Goal: Find specific page/section: Find specific page/section

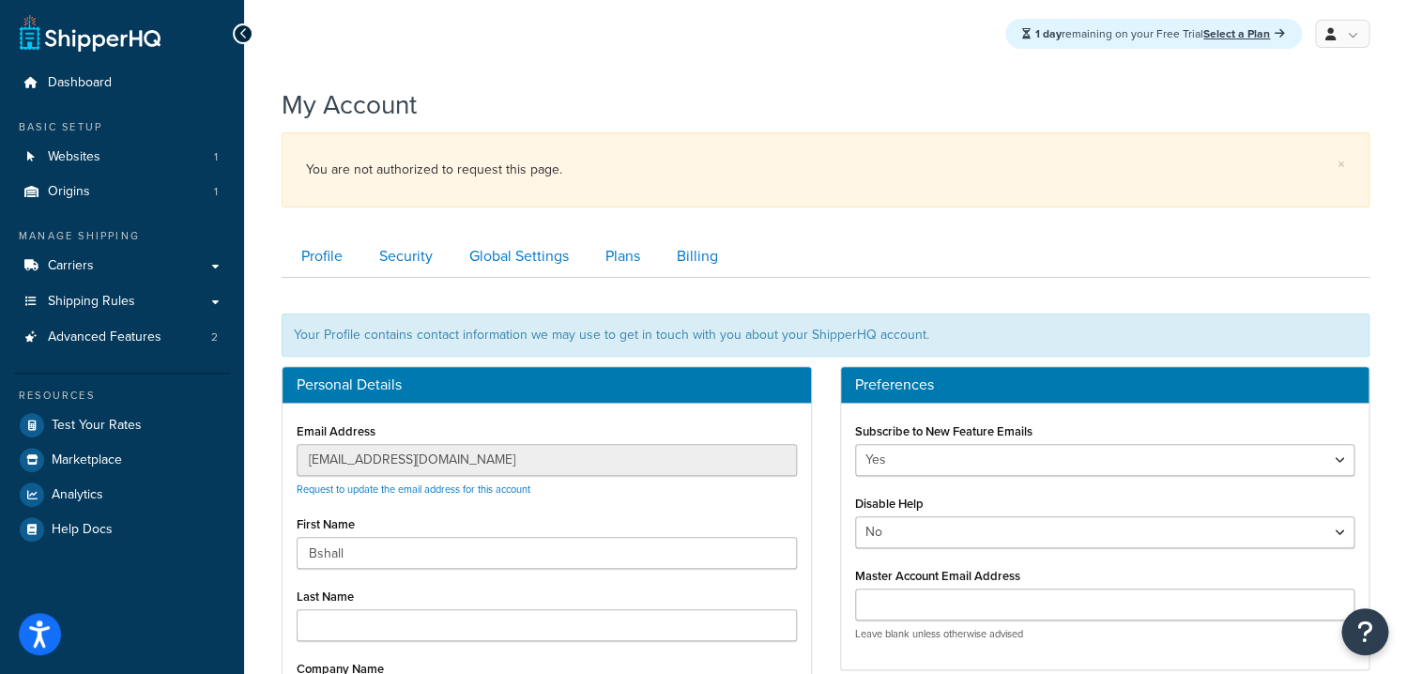
drag, startPoint x: 298, startPoint y: 67, endPoint x: 252, endPoint y: 99, distance: 56.0
click at [298, 68] on div "1 day remaining on your Free Trial Select a Plan My Profile Billing Global Sett…" at bounding box center [825, 34] width 1163 height 68
click at [155, 146] on link "Websites 1" at bounding box center [122, 157] width 216 height 35
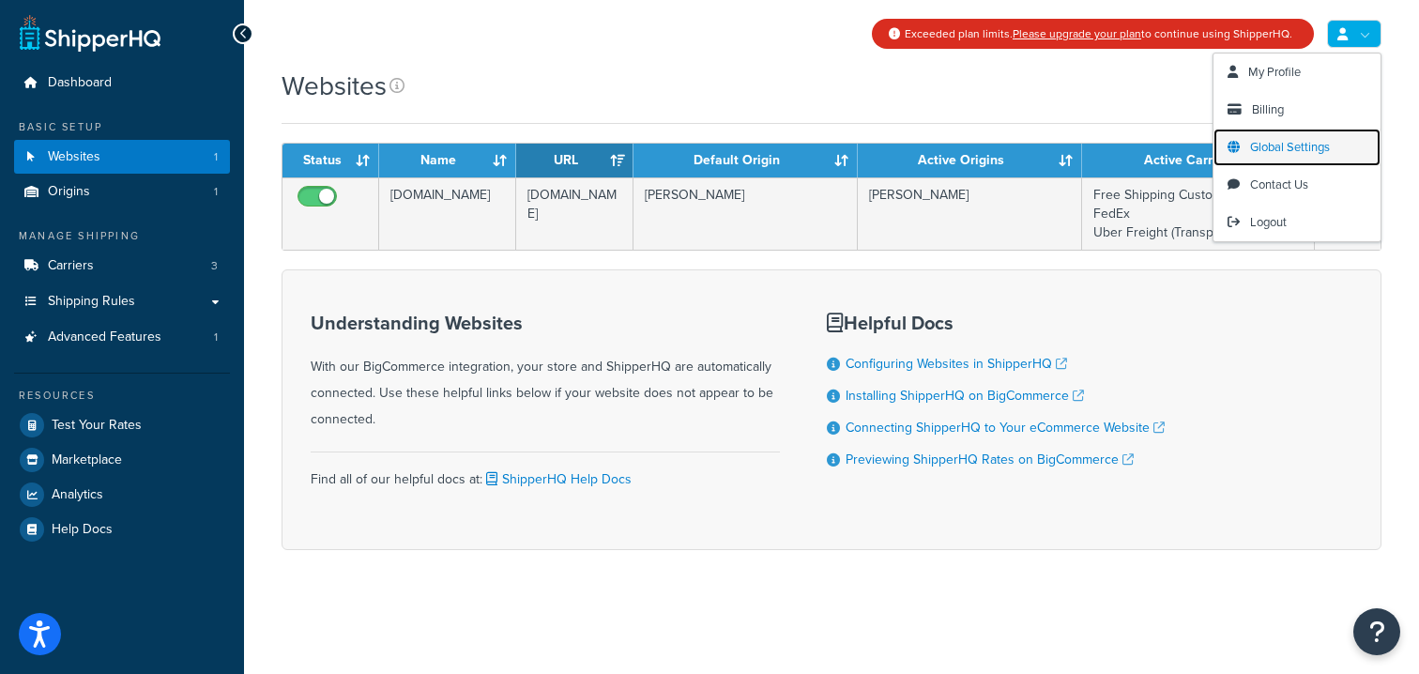
click at [1301, 148] on span "Global Settings" at bounding box center [1290, 147] width 80 height 18
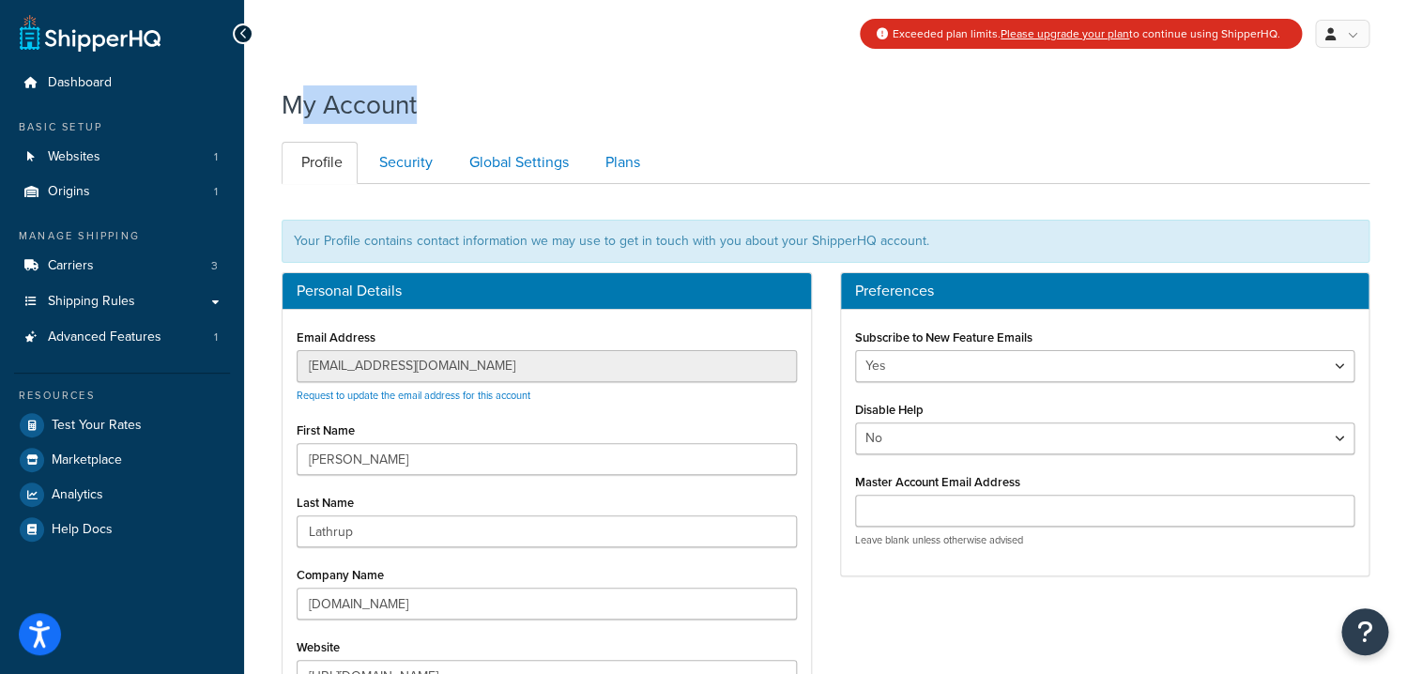
drag, startPoint x: 502, startPoint y: 114, endPoint x: 296, endPoint y: 107, distance: 206.6
click at [296, 107] on div "My Account" at bounding box center [826, 100] width 1088 height 46
click at [296, 107] on h1 "My Account" at bounding box center [349, 104] width 135 height 37
drag, startPoint x: 288, startPoint y: 106, endPoint x: 371, endPoint y: 104, distance: 82.6
click at [370, 104] on h1 "My Account" at bounding box center [349, 104] width 135 height 37
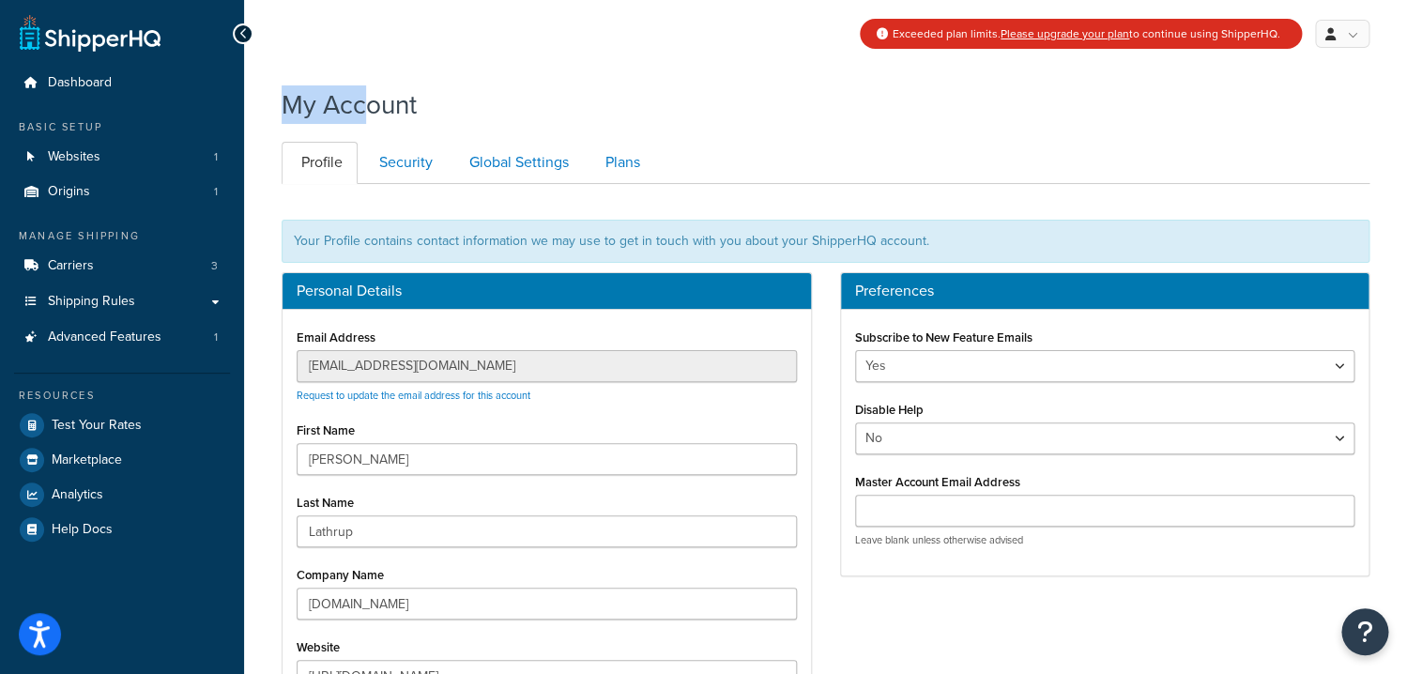
click at [371, 104] on h1 "My Account" at bounding box center [349, 104] width 135 height 37
drag, startPoint x: 426, startPoint y: 103, endPoint x: 270, endPoint y: 101, distance: 155.8
click at [270, 101] on div "My Account Contact Us Send Us A Message Contact Information Name * Email * Comp…" at bounding box center [825, 548] width 1163 height 942
click at [273, 102] on div "My Account Contact Us Send Us A Message Contact Information Name * Email * Comp…" at bounding box center [825, 548] width 1163 height 942
drag, startPoint x: 274, startPoint y: 102, endPoint x: 436, endPoint y: 105, distance: 162.4
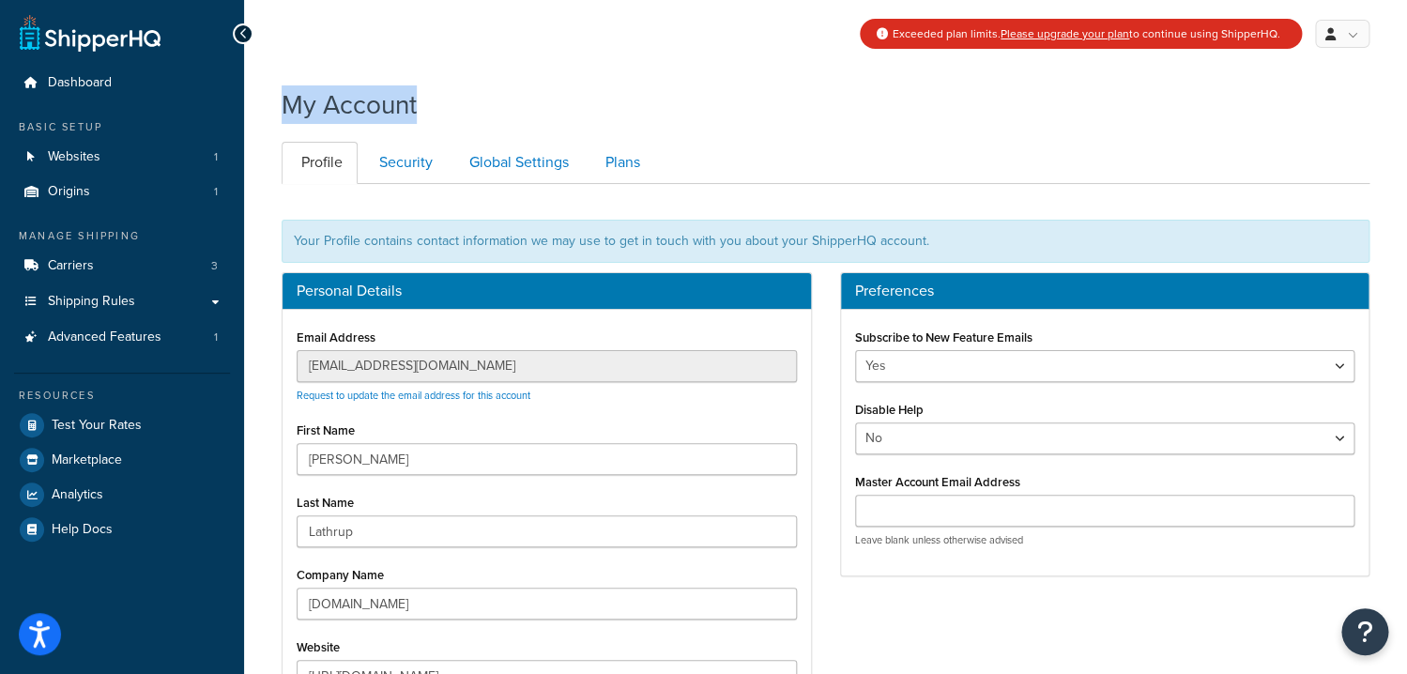
click at [436, 105] on div "My Account Contact Us Send Us A Message Contact Information Name * Email * Comp…" at bounding box center [825, 548] width 1163 height 942
click at [436, 105] on div "My Account" at bounding box center [826, 100] width 1088 height 46
drag, startPoint x: 436, startPoint y: 105, endPoint x: 293, endPoint y: 102, distance: 143.6
click at [293, 102] on div "My Account" at bounding box center [826, 100] width 1088 height 46
click at [293, 102] on h1 "My Account" at bounding box center [349, 104] width 135 height 37
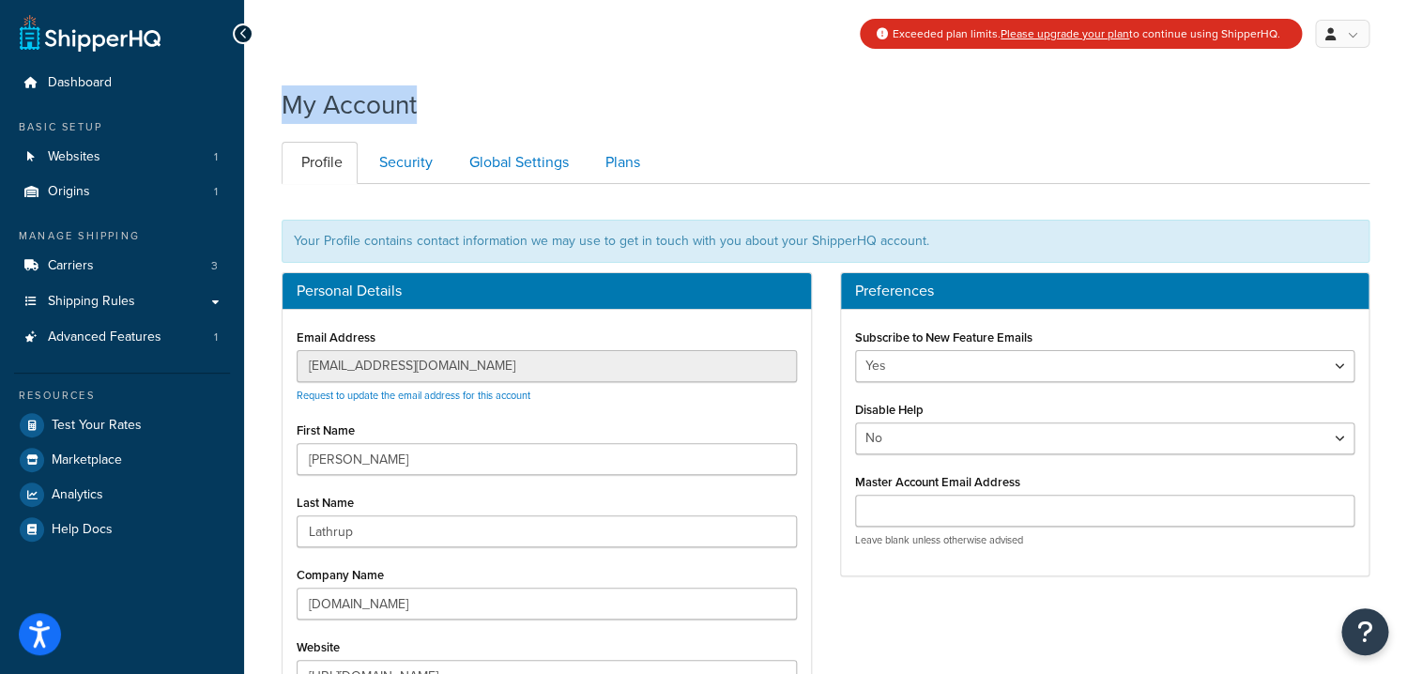
drag, startPoint x: 280, startPoint y: 102, endPoint x: 456, endPoint y: 103, distance: 176.4
click at [456, 103] on div "My Account Contact Us Send Us A Message Contact Information Name * Email * Comp…" at bounding box center [825, 548] width 1163 height 942
click at [456, 103] on div "My Account" at bounding box center [826, 100] width 1088 height 46
drag, startPoint x: 405, startPoint y: 105, endPoint x: 278, endPoint y: 104, distance: 127.6
click at [278, 104] on div "My Account Contact Us Send Us A Message Contact Information Name * Email * Comp…" at bounding box center [825, 548] width 1163 height 942
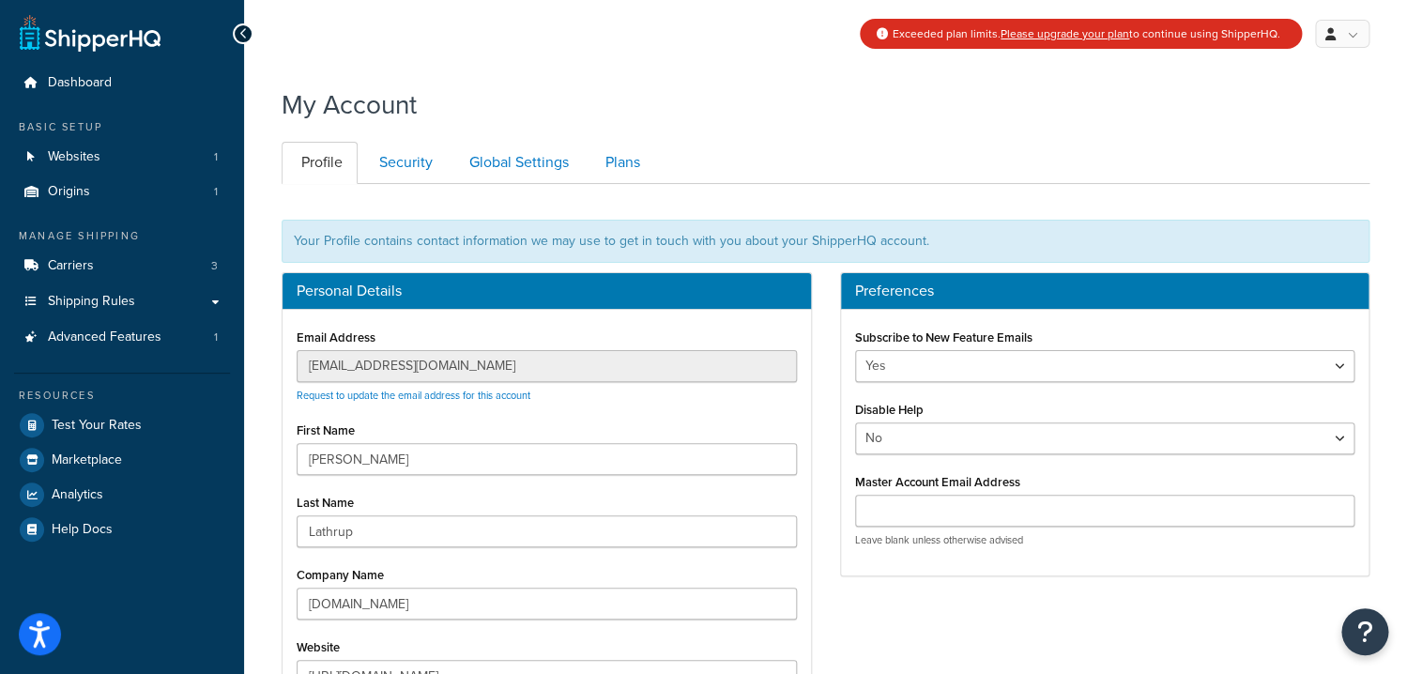
click at [278, 104] on div "My Account Contact Us Send Us A Message Contact Information Name * Email * Comp…" at bounding box center [825, 548] width 1163 height 942
drag, startPoint x: 286, startPoint y: 105, endPoint x: 466, endPoint y: 107, distance: 180.2
click at [466, 107] on div "My Account" at bounding box center [826, 100] width 1088 height 46
drag, startPoint x: 445, startPoint y: 108, endPoint x: 272, endPoint y: 108, distance: 172.7
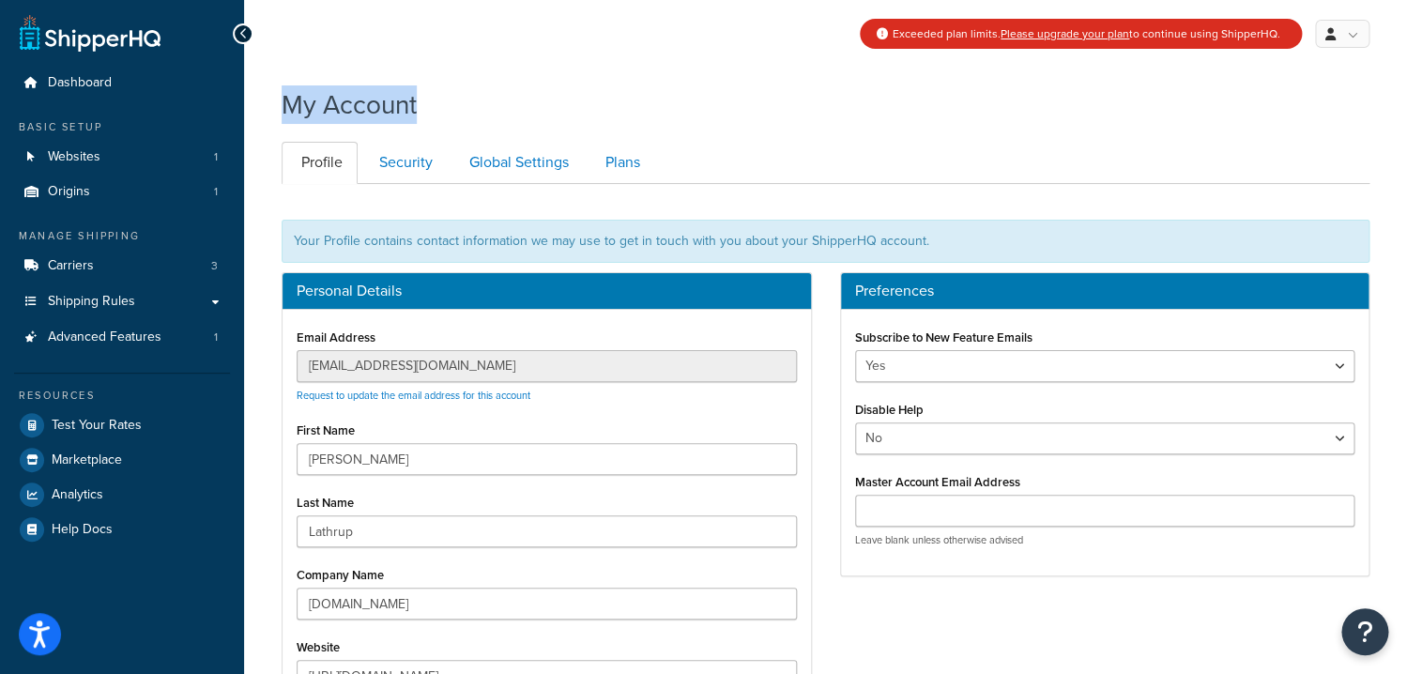
click at [272, 108] on div "My Account Contact Us Send Us A Message Contact Information Name * Email * Comp…" at bounding box center [825, 548] width 1163 height 942
click at [272, 107] on div "My Account Contact Us Send Us A Message Contact Information Name * Email * Comp…" at bounding box center [825, 548] width 1163 height 942
drag, startPoint x: 301, startPoint y: 106, endPoint x: 463, endPoint y: 108, distance: 161.4
click at [463, 108] on div "My Account Contact Us Send Us A Message Contact Information Name * Email * Comp…" at bounding box center [825, 548] width 1163 height 942
click at [463, 108] on div "My Account" at bounding box center [826, 100] width 1088 height 46
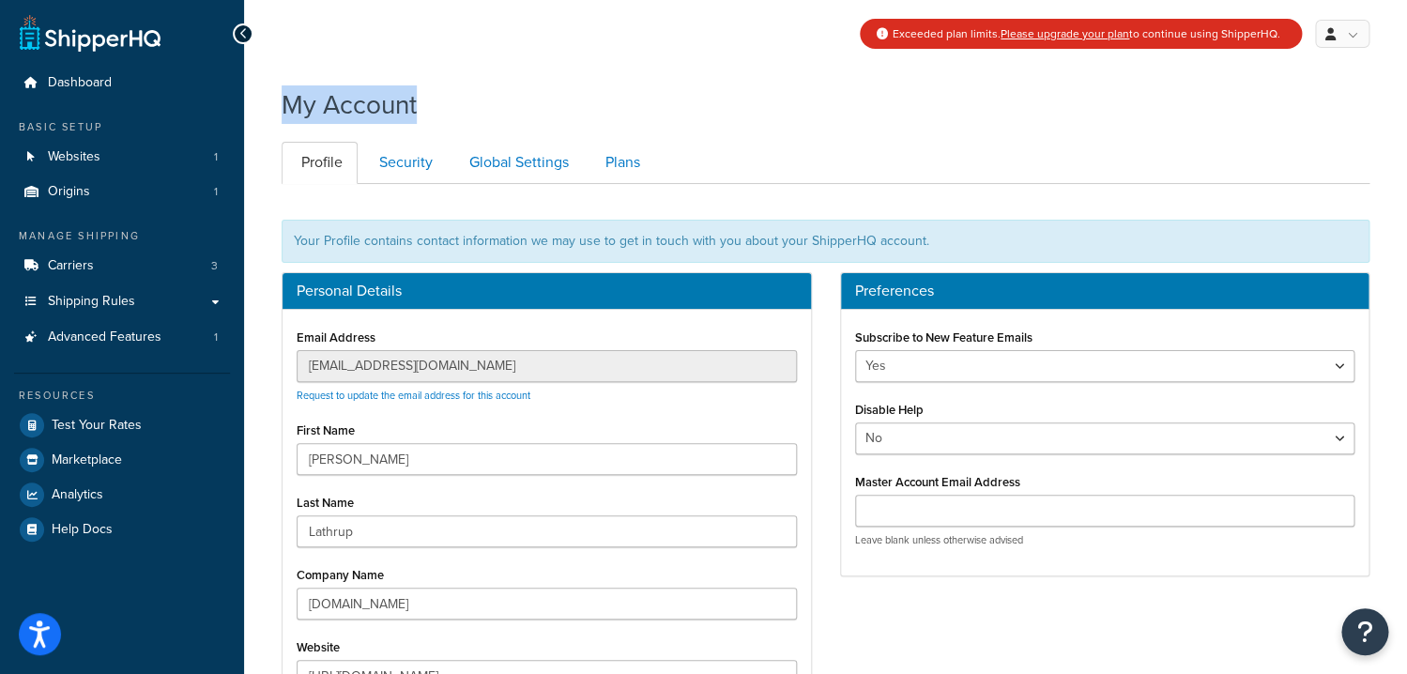
drag, startPoint x: 447, startPoint y: 108, endPoint x: 286, endPoint y: 108, distance: 160.5
click at [286, 108] on div "My Account" at bounding box center [826, 100] width 1088 height 46
click at [286, 108] on h1 "My Account" at bounding box center [349, 104] width 135 height 37
drag, startPoint x: 286, startPoint y: 108, endPoint x: 452, endPoint y: 108, distance: 166.1
click at [452, 108] on div "My Account" at bounding box center [826, 100] width 1088 height 46
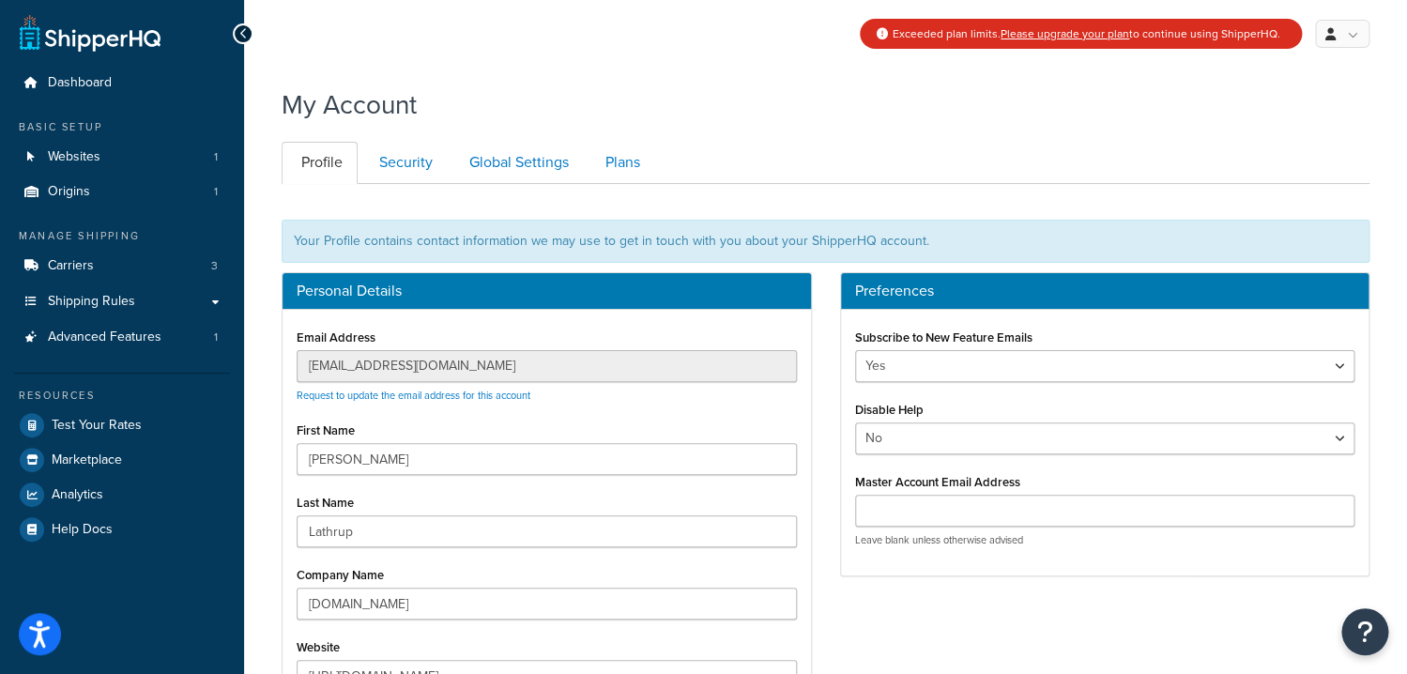
click at [452, 108] on div "My Account" at bounding box center [826, 100] width 1088 height 46
drag, startPoint x: 442, startPoint y: 108, endPoint x: 270, endPoint y: 108, distance: 171.8
click at [270, 108] on div "My Account Contact Us Send Us A Message Contact Information Name * Email * Comp…" at bounding box center [825, 548] width 1163 height 942
drag, startPoint x: 275, startPoint y: 107, endPoint x: 465, endPoint y: 107, distance: 189.6
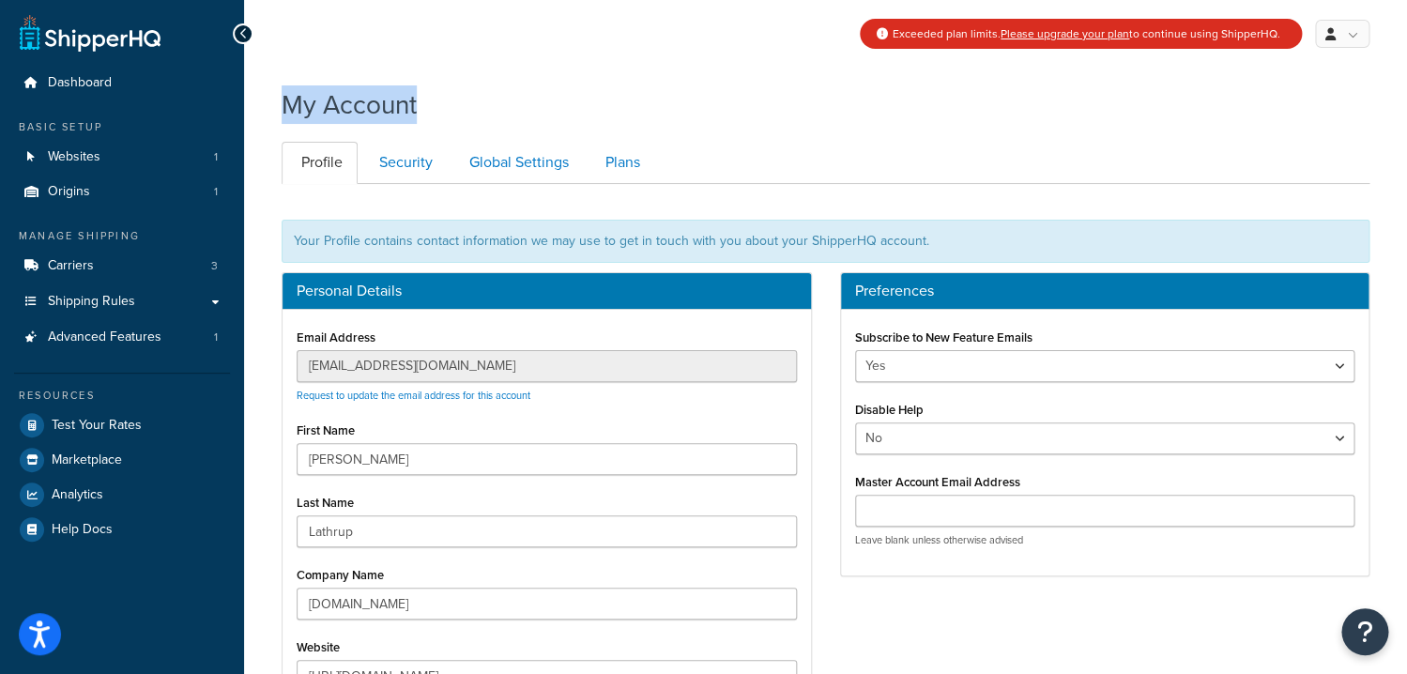
click at [465, 107] on div "My Account Contact Us Send Us A Message Contact Information Name * Email * Comp…" at bounding box center [825, 548] width 1163 height 942
click at [466, 107] on div "My Account" at bounding box center [826, 100] width 1088 height 46
drag, startPoint x: 406, startPoint y: 106, endPoint x: 287, endPoint y: 107, distance: 119.2
click at [287, 107] on div "My Account" at bounding box center [826, 100] width 1088 height 46
click at [287, 107] on h1 "My Account" at bounding box center [349, 104] width 135 height 37
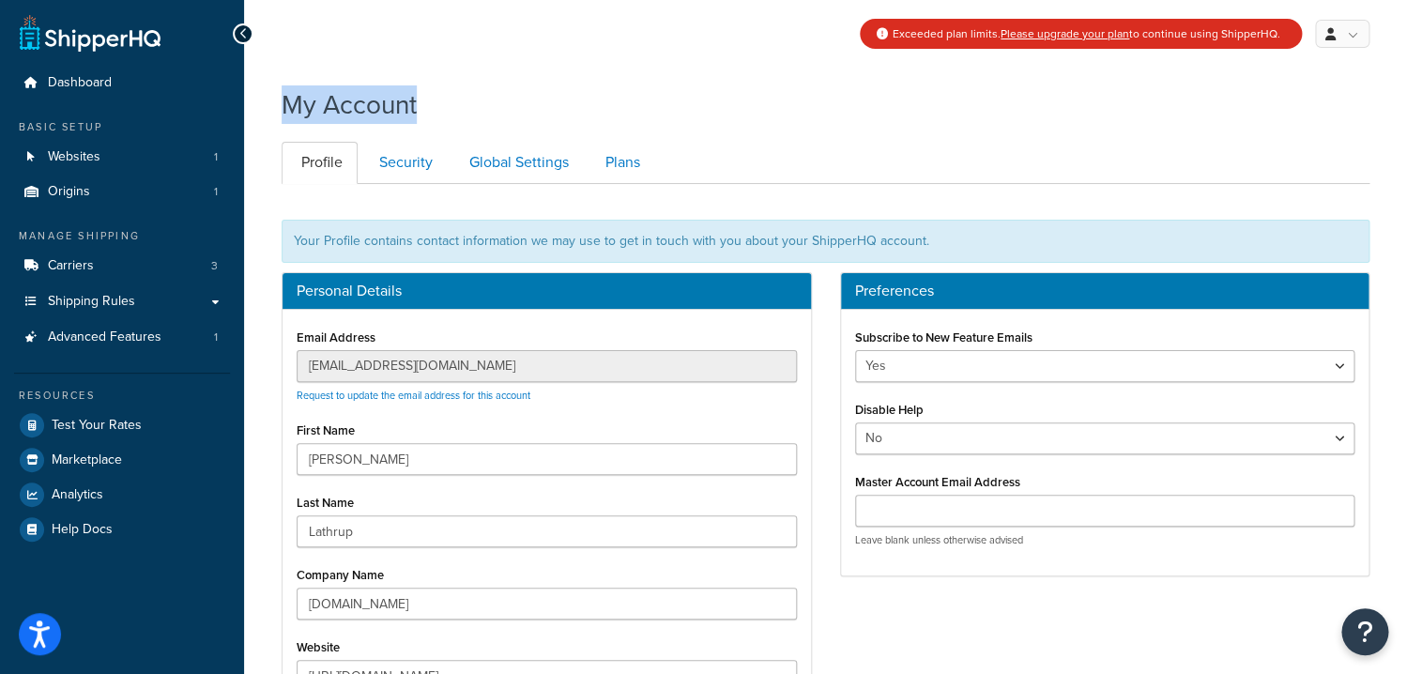
drag, startPoint x: 347, startPoint y: 106, endPoint x: 432, endPoint y: 106, distance: 84.5
click at [432, 106] on div "My Account" at bounding box center [826, 100] width 1088 height 46
drag, startPoint x: 432, startPoint y: 106, endPoint x: 304, endPoint y: 106, distance: 127.6
click at [304, 106] on div "My Account" at bounding box center [826, 100] width 1088 height 46
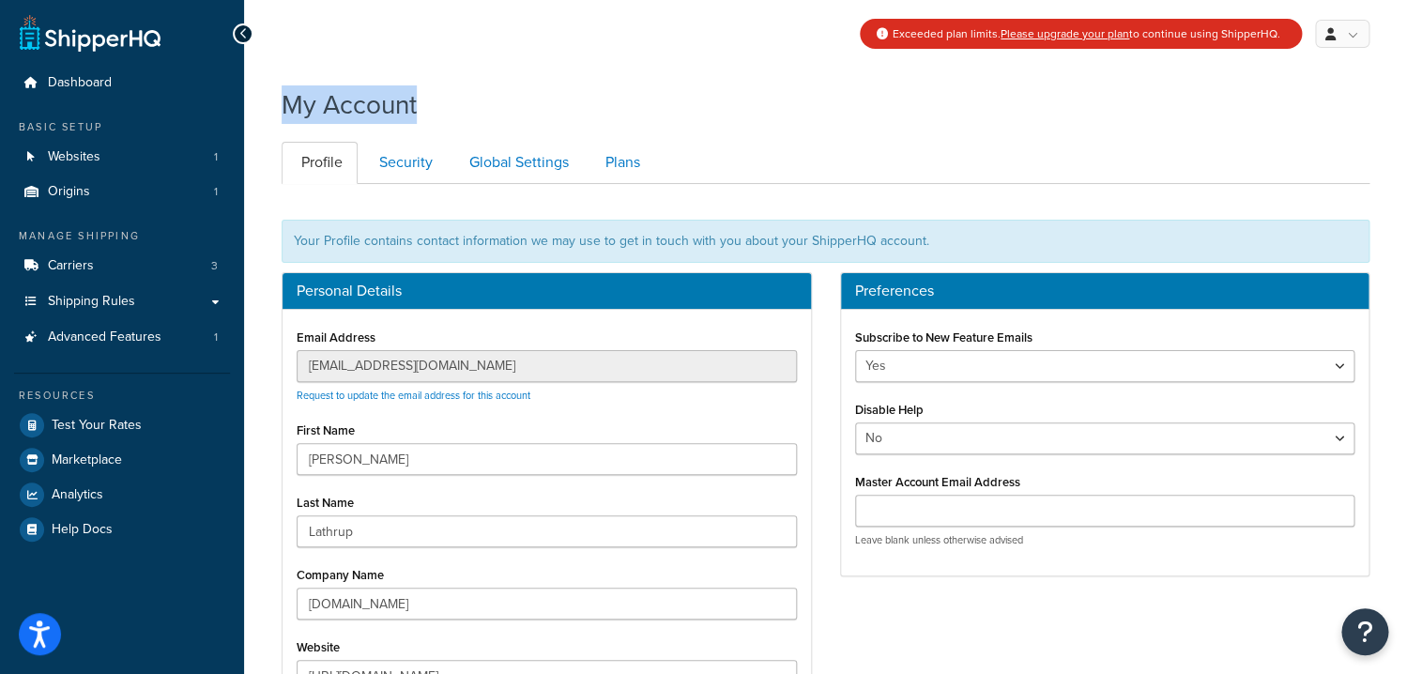
click at [304, 106] on h1 "My Account" at bounding box center [349, 104] width 135 height 37
drag, startPoint x: 277, startPoint y: 107, endPoint x: 465, endPoint y: 105, distance: 187.7
click at [461, 105] on div "My Account Contact Us Send Us A Message Contact Information Name * Email * Comp…" at bounding box center [825, 548] width 1163 height 942
click at [465, 105] on div "My Account" at bounding box center [826, 100] width 1088 height 46
drag, startPoint x: 442, startPoint y: 105, endPoint x: 262, endPoint y: 103, distance: 180.2
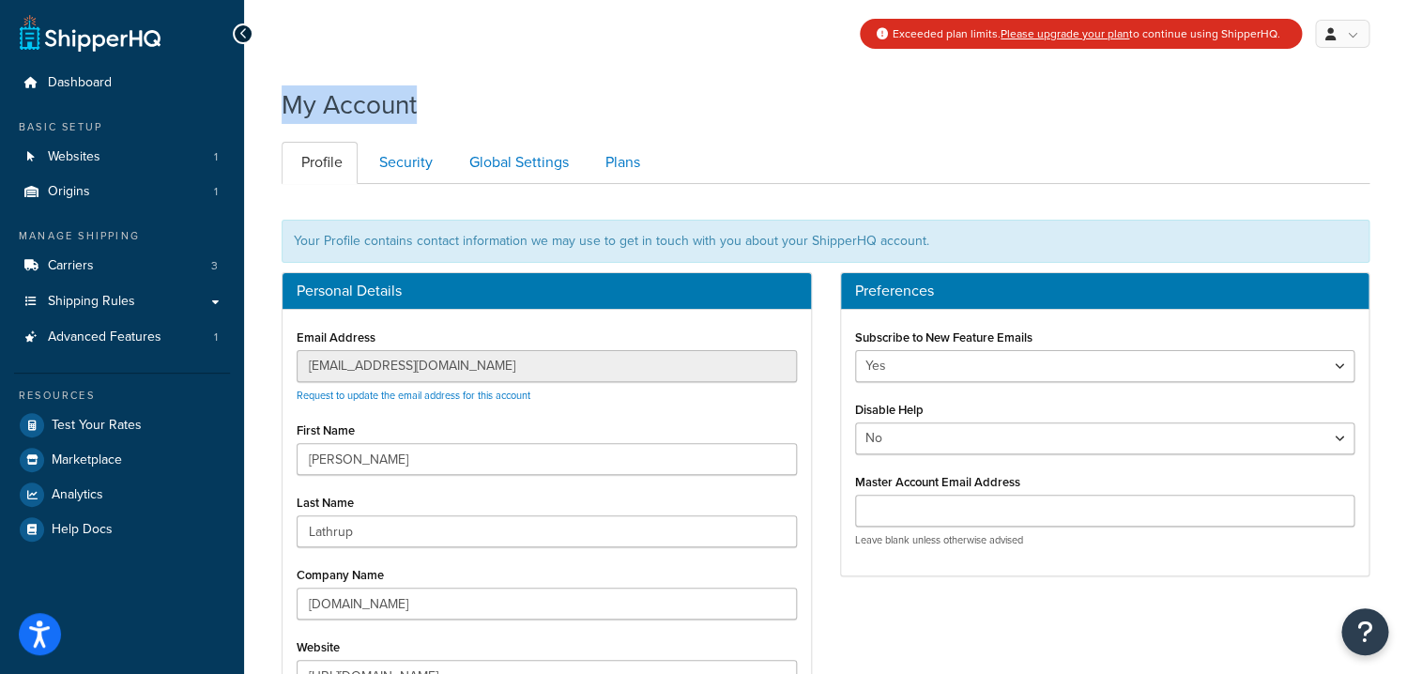
click at [262, 103] on div "My Account Contact Us Send Us A Message Contact Information Name * Email * Comp…" at bounding box center [825, 548] width 1163 height 942
click at [263, 103] on div "My Account Contact Us Send Us A Message Contact Information Name * Email * Comp…" at bounding box center [825, 548] width 1163 height 942
drag, startPoint x: 267, startPoint y: 103, endPoint x: 462, endPoint y: 109, distance: 195.3
click at [460, 109] on div "My Account Contact Us Send Us A Message Contact Information Name * Email * Comp…" at bounding box center [825, 548] width 1163 height 942
click at [462, 109] on div "My Account" at bounding box center [826, 100] width 1088 height 46
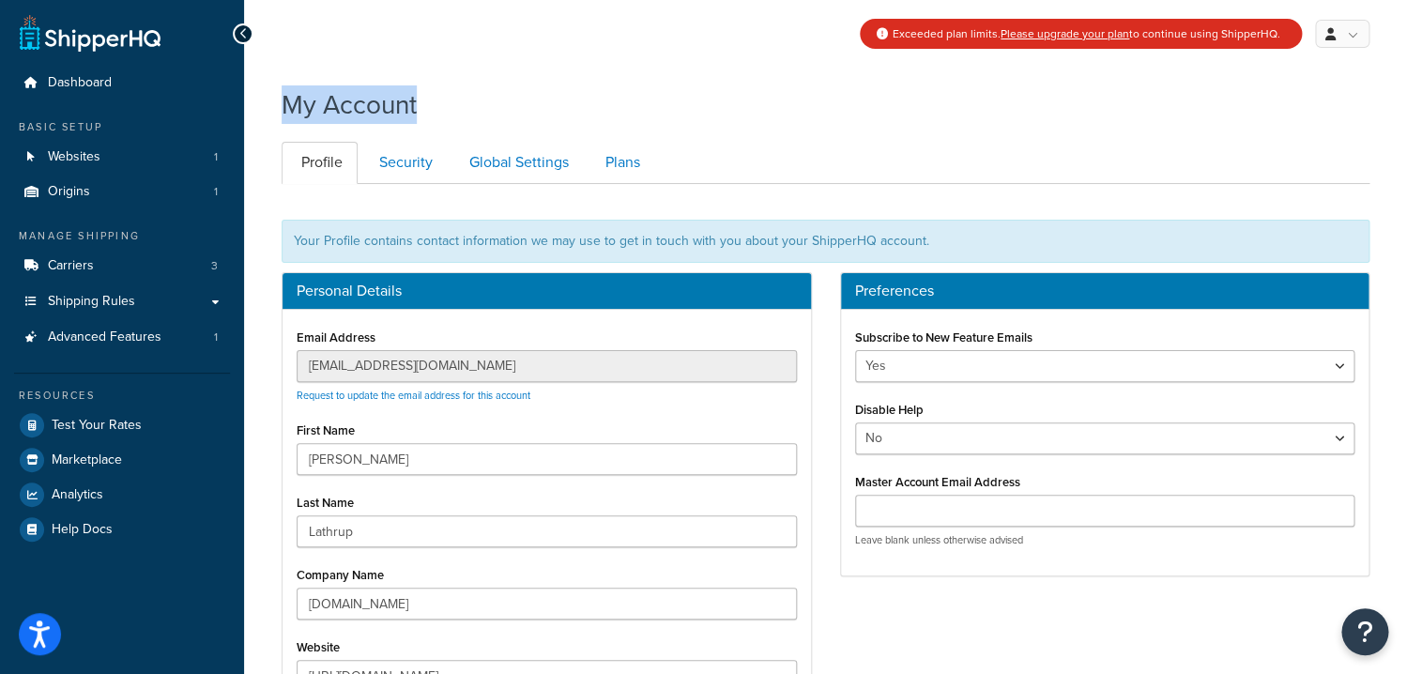
drag, startPoint x: 376, startPoint y: 107, endPoint x: 268, endPoint y: 107, distance: 107.9
click at [268, 107] on div "My Account Contact Us Send Us A Message Contact Information Name * Email * Comp…" at bounding box center [825, 548] width 1163 height 942
click at [269, 107] on div "My Account Contact Us Send Us A Message Contact Information Name * Email * Comp…" at bounding box center [825, 548] width 1163 height 942
drag, startPoint x: 276, startPoint y: 106, endPoint x: 513, endPoint y: 108, distance: 237.5
click at [512, 108] on div "My Account Contact Us Send Us A Message Contact Information Name * Email * Comp…" at bounding box center [825, 548] width 1163 height 942
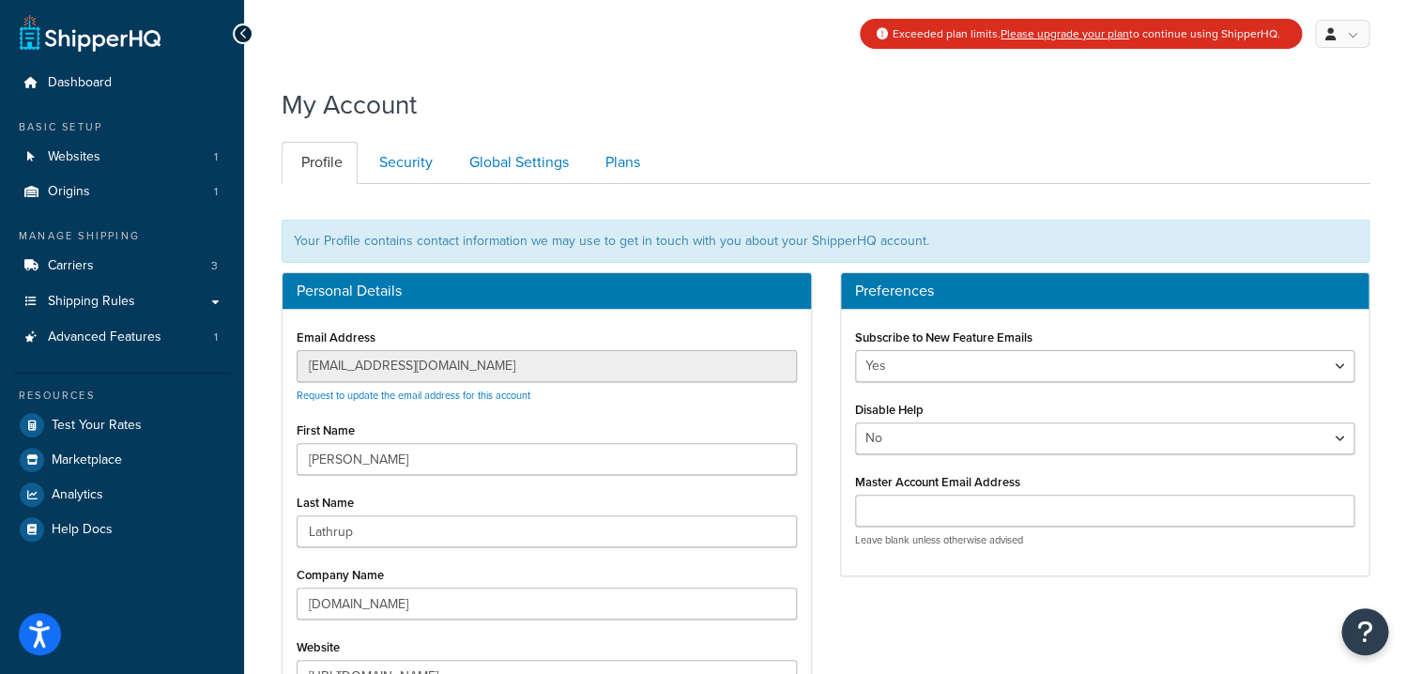
click at [513, 108] on div "My Account" at bounding box center [826, 100] width 1088 height 46
